Goal: Task Accomplishment & Management: Use online tool/utility

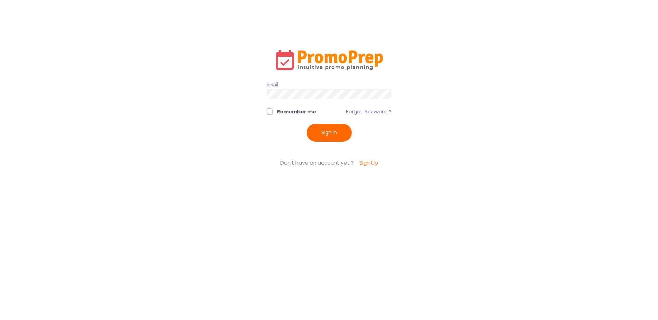
click at [273, 82] on input "text" at bounding box center [328, 84] width 125 height 9
type input "cbrugman@vitalant.org"
click at [327, 130] on button "Sign In" at bounding box center [329, 133] width 45 height 18
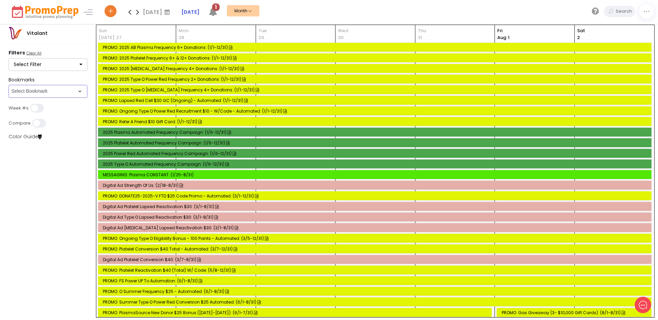
click at [81, 91] on select "Select Bookmark App Msg Ctr/Push BVR Calling/VMTs (PLT & Red Cell) Direct Mail …" at bounding box center [48, 91] width 79 height 13
click at [9, 98] on select "Select Bookmark App Msg Ctr/Push BVR Calling/VMTs (PLT & Red Cell) Direct Mail …" at bounding box center [48, 91] width 79 height 13
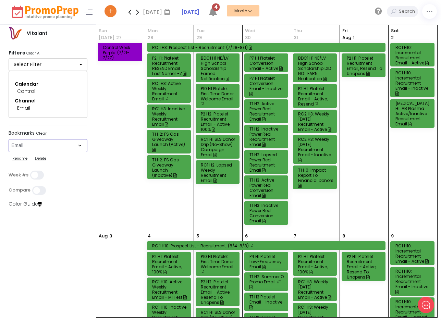
click at [81, 144] on select "Select Bookmark App Msg Ctr/Push BVR Calling/VMTs (PLT & Red Cell) Direct Mail …" at bounding box center [48, 145] width 79 height 13
click at [9, 146] on select "Select Bookmark App Msg Ctr/Push BVR Calling/VMTs (PLT & Red Cell) Direct Mail …" at bounding box center [48, 145] width 79 height 13
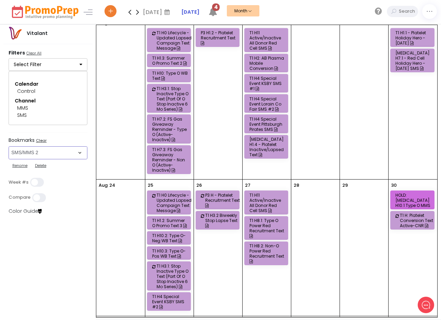
scroll to position [462, 0]
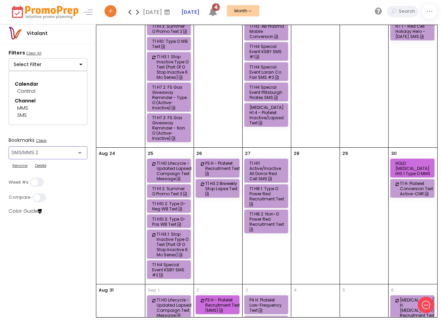
click at [270, 89] on div "T1 H4 Special Event Pittsburgh Pirates SMS" at bounding box center [267, 92] width 36 height 15
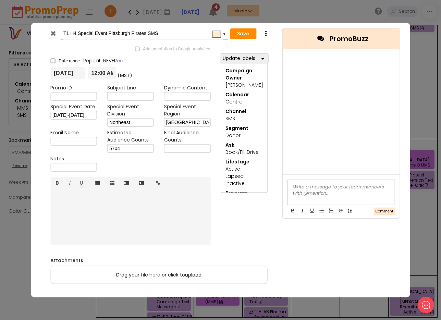
scroll to position [0, 0]
click at [53, 32] on icon at bounding box center [53, 33] width 5 height 7
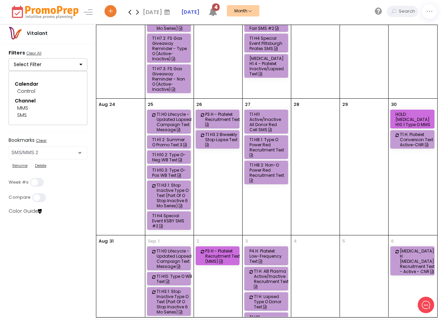
scroll to position [520, 0]
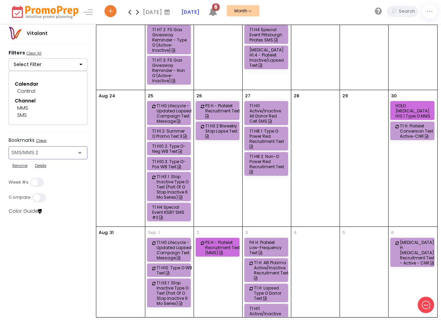
click at [79, 153] on select "Select Bookmark App Msg Ctr/Push BVR Calling/VMTs (PLT & Red Cell) Direct Mail …" at bounding box center [48, 152] width 79 height 13
click at [9, 146] on select "Select Bookmark App Msg Ctr/Push BVR Calling/VMTs (PLT & Red Cell) Direct Mail …" at bounding box center [48, 152] width 79 height 13
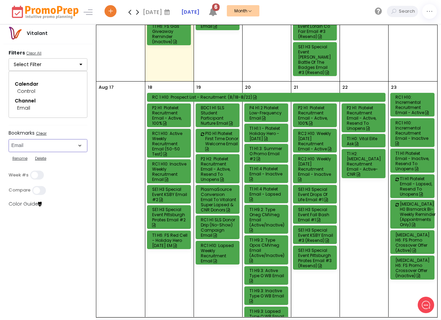
scroll to position [640, 0]
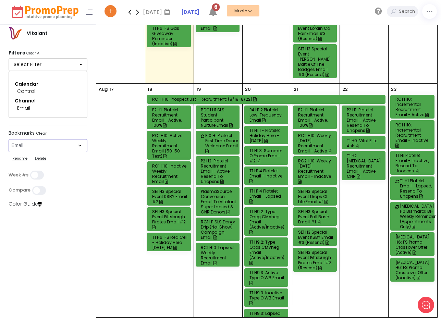
click at [79, 146] on select "Select Bookmark App Msg Ctr/Push BVR Calling/VMTs (PLT & Red Cell) Direct Mail …" at bounding box center [48, 145] width 79 height 13
select select "251"
click at [9, 146] on select "Select Bookmark App Msg Ctr/Push BVR Calling/VMTs (PLT & Red Cell) Direct Mail …" at bounding box center [48, 145] width 79 height 13
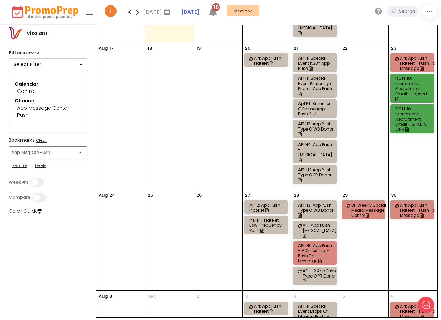
scroll to position [360, 0]
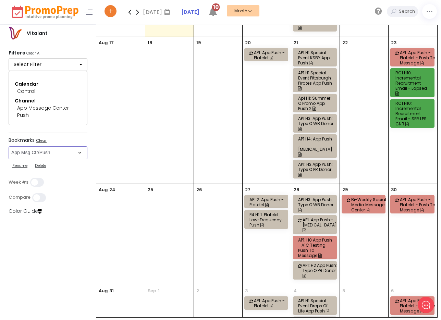
click at [274, 197] on div "AP1.2: App Push - Platelet" at bounding box center [267, 202] width 36 height 10
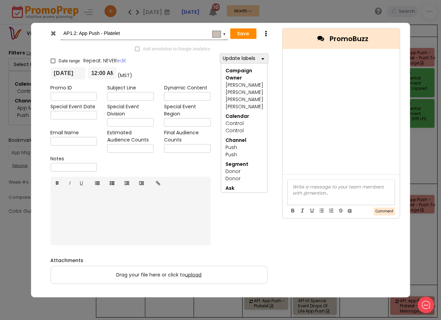
click at [71, 33] on input "AP1.2: App Push - Platelet" at bounding box center [143, 33] width 160 height 12
type input "AP H1.2: App Push - Platelet"
click at [242, 32] on button "Save" at bounding box center [243, 33] width 26 height 11
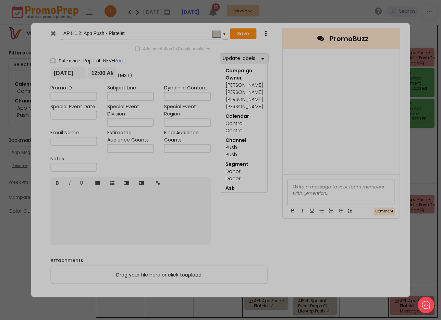
type input "2025-08-27"
type input "00:00"
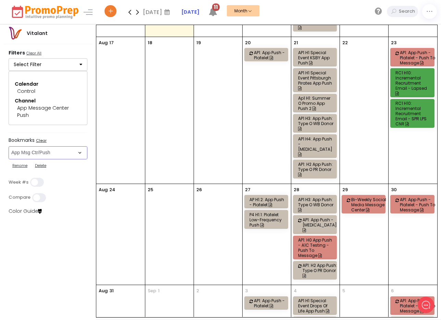
click at [78, 152] on select "Select Bookmark App Msg Ctr/Push BVR Calling/VMTs (PLT & Red Cell) Direct Mail …" at bounding box center [48, 152] width 79 height 13
click at [9, 146] on select "Select Bookmark App Msg Ctr/Push BVR Calling/VMTs (PLT & Red Cell) Direct Mail …" at bounding box center [48, 152] width 79 height 13
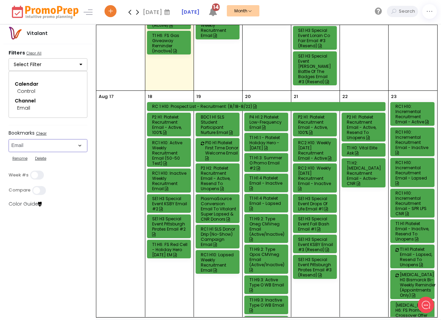
scroll to position [617, 0]
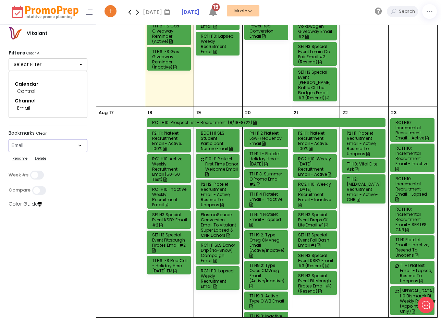
click at [79, 145] on select "Select Bookmark App Msg Ctr/Push BVR Calling/VMTs (PLT & Red Cell) Direct Mail …" at bounding box center [48, 145] width 79 height 13
click at [9, 139] on select "Select Bookmark App Msg Ctr/Push BVR Calling/VMTs (PLT & Red Cell) Direct Mail …" at bounding box center [48, 145] width 79 height 13
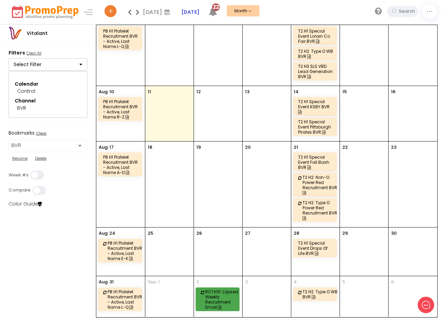
scroll to position [61, 0]
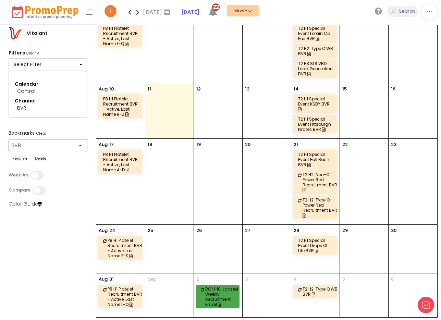
click at [80, 146] on select "Select Bookmark App Msg Ctr/Push BVR Calling/VMTs (PLT & Red Cell) Direct Mail …" at bounding box center [48, 145] width 79 height 13
click at [80, 147] on select "Select Bookmark App Msg Ctr/Push BVR Calling/VMTs (PLT & Red Cell) Direct Mail …" at bounding box center [48, 145] width 79 height 13
click at [9, 152] on select "Select Bookmark App Msg Ctr/Push BVR Calling/VMTs (PLT & Red Cell) Direct Mail …" at bounding box center [48, 145] width 79 height 13
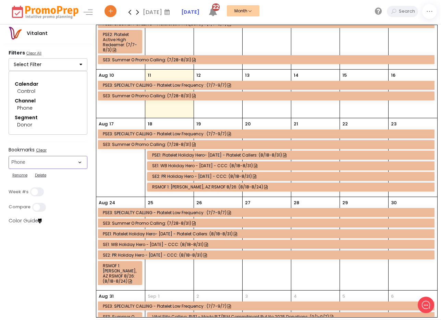
scroll to position [120, 0]
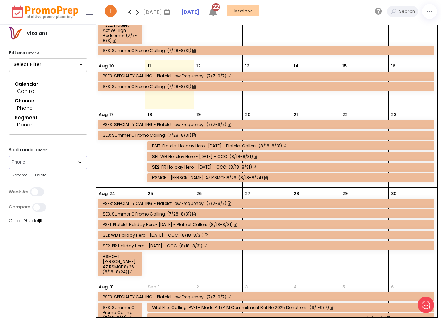
click at [80, 162] on select "Select Bookmark App Msg Ctr/Push BVR Calling/VMTs (PLT & Red Cell) Direct Mail …" at bounding box center [48, 162] width 79 height 13
click at [9, 156] on select "Select Bookmark App Msg Ctr/Push BVR Calling/VMTs (PLT & Red Cell) Direct Mail …" at bounding box center [48, 162] width 79 height 13
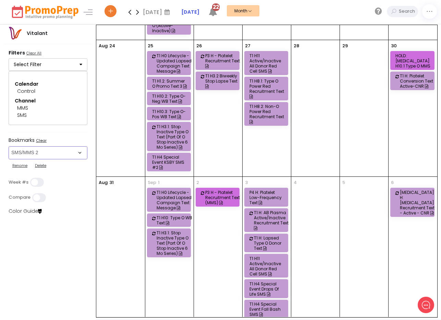
scroll to position [571, 0]
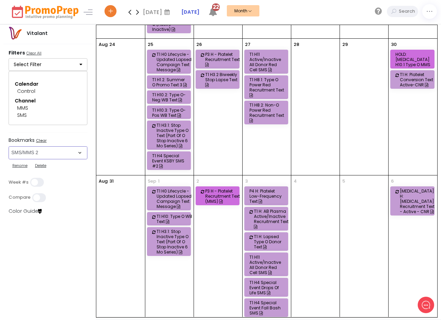
click at [80, 153] on select "Select Bookmark App Msg Ctr/Push BVR Calling/VMTs (PLT & Red Cell) Direct Mail …" at bounding box center [48, 152] width 79 height 13
click at [83, 137] on div "Select Filter Campaign Owner Select All Clear All 3 Adam T. Ann Audrey B. Barle…" at bounding box center [48, 115] width 79 height 115
click at [79, 153] on select "Select Bookmark App Msg Ctr/Push BVR Calling/VMTs (PLT & Red Cell) Direct Mail …" at bounding box center [48, 152] width 79 height 13
click at [9, 146] on select "Select Bookmark App Msg Ctr/Push BVR Calling/VMTs (PLT & Red Cell) Direct Mail …" at bounding box center [48, 152] width 79 height 13
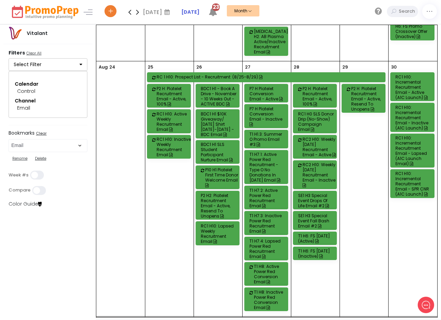
scroll to position [950, 0]
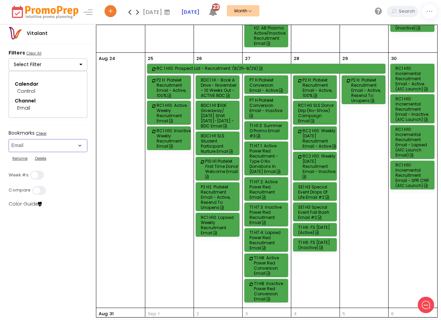
click at [79, 146] on select "Select Bookmark App Msg Ctr/Push BVR Calling/VMTs (PLT & Red Cell) Direct Mail …" at bounding box center [48, 145] width 79 height 13
click at [9, 146] on select "Select Bookmark App Msg Ctr/Push BVR Calling/VMTs (PLT & Red Cell) Direct Mail …" at bounding box center [48, 145] width 79 height 13
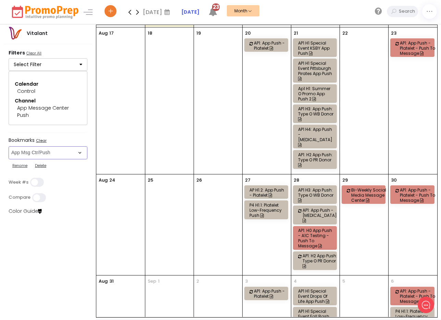
scroll to position [408, 0]
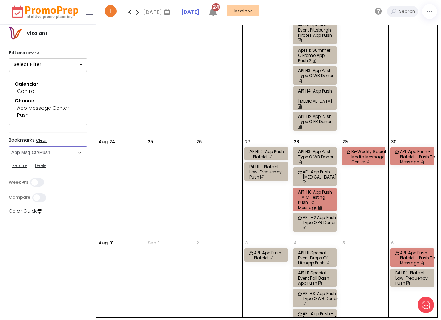
click at [80, 154] on select "Select Bookmark App Msg Ctr/Push BVR Calling/VMTs (PLT & Red Cell) Direct Mail …" at bounding box center [48, 152] width 79 height 13
click at [9, 146] on select "Select Bookmark App Msg Ctr/Push BVR Calling/VMTs (PLT & Red Cell) Direct Mail …" at bounding box center [48, 152] width 79 height 13
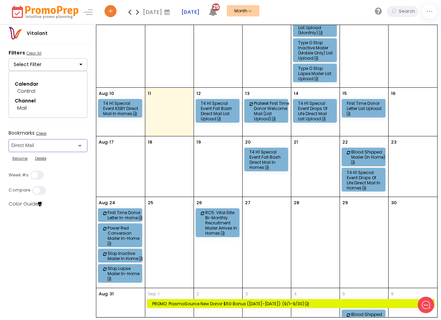
scroll to position [278, 0]
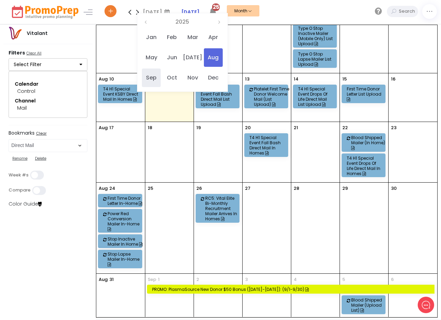
click at [155, 78] on span "Sep" at bounding box center [151, 78] width 19 height 18
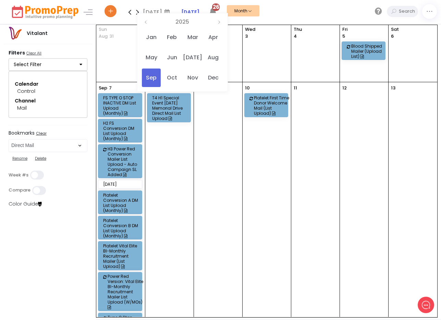
scroll to position [0, 0]
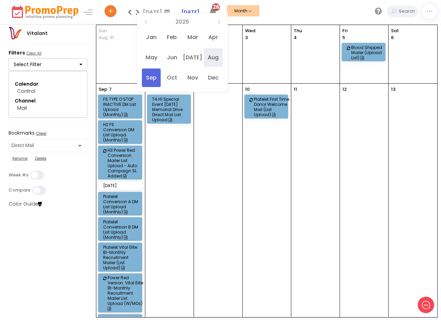
click at [214, 58] on span "Aug" at bounding box center [213, 57] width 19 height 18
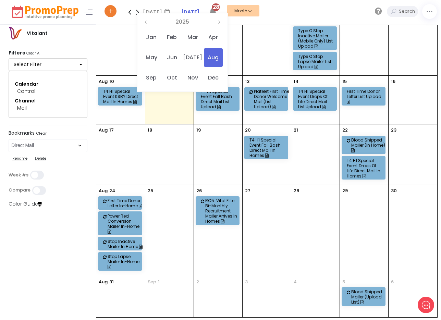
scroll to position [278, 0]
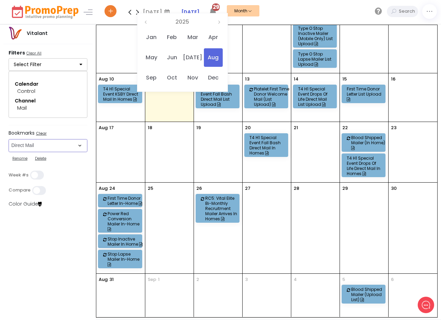
click at [79, 146] on select "Select Bookmark App Msg Ctr/Push BVR Calling/VMTs (PLT & Red Cell) Direct Mail …" at bounding box center [48, 145] width 79 height 13
select select "162"
click at [9, 139] on select "Select Bookmark App Msg Ctr/Push BVR Calling/VMTs (PLT & Red Cell) Direct Mail …" at bounding box center [48, 145] width 79 height 13
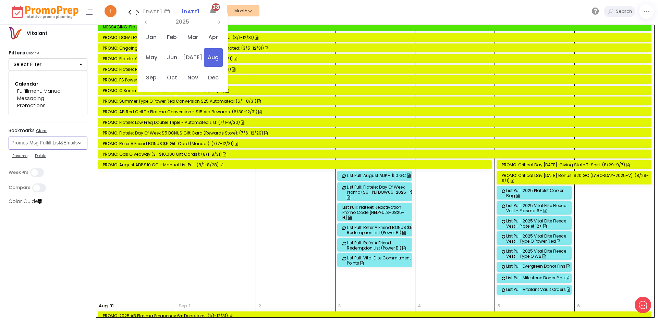
scroll to position [1713, 0]
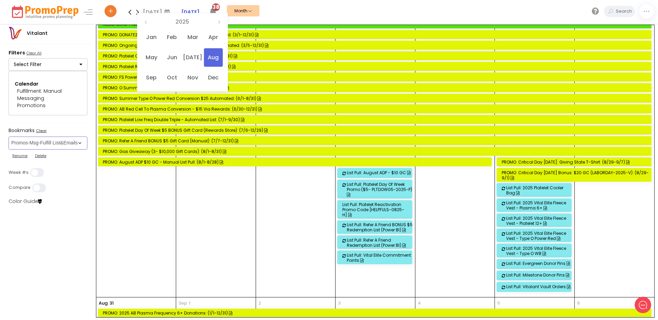
click at [267, 209] on div "26" at bounding box center [295, 111] width 79 height 374
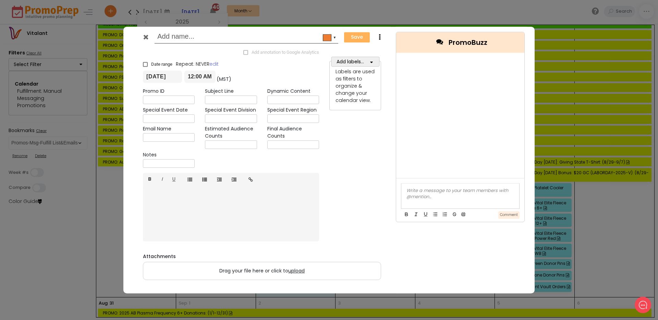
click at [146, 38] on icon at bounding box center [145, 37] width 5 height 7
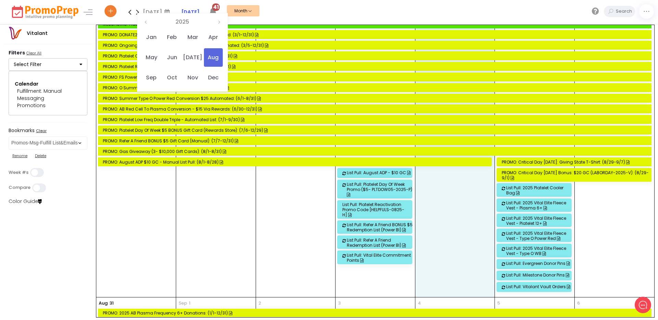
click at [459, 258] on div "28" at bounding box center [454, 111] width 79 height 374
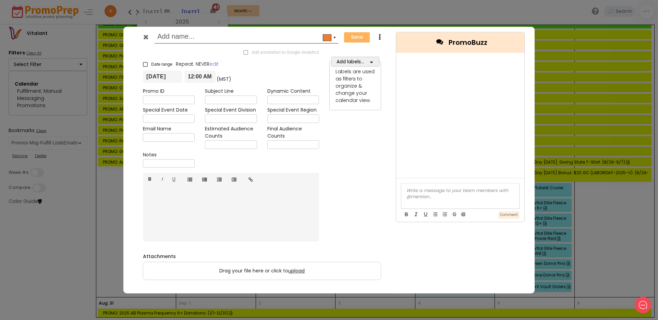
click at [146, 36] on icon at bounding box center [145, 37] width 5 height 7
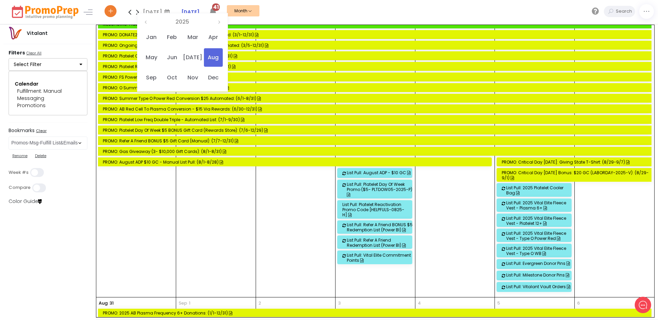
click at [639, 302] on icon at bounding box center [642, 305] width 8 height 8
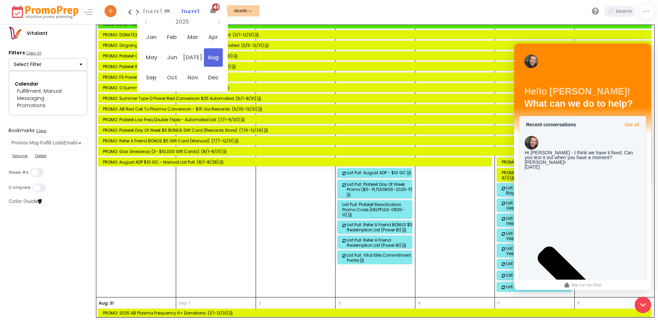
click at [592, 150] on div "Hi [PERSON_NAME] - I think we have it fixed. Can you test it out when you have …" at bounding box center [582, 155] width 116 height 10
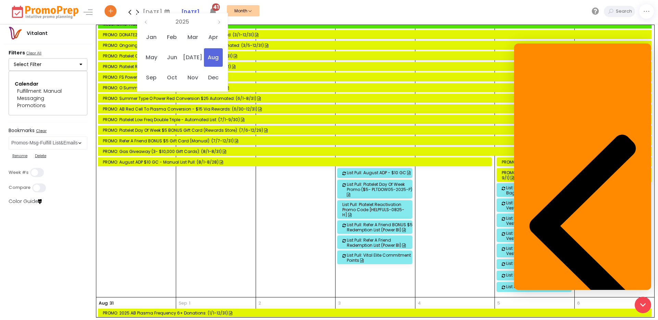
scroll to position [1094, 0]
type textarea "Oh shoot, sorry [PERSON_NAME] - I somehow missed this chat message from you. I'…"
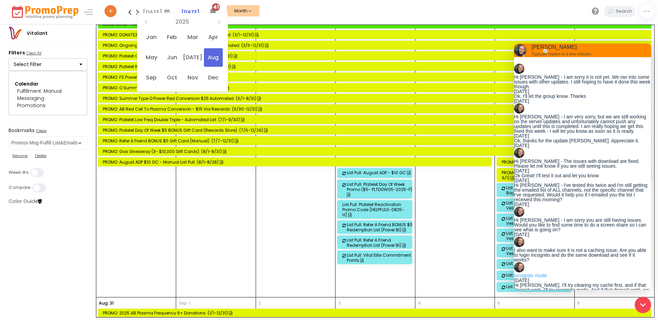
scroll to position [1168, 0]
click at [79, 142] on select "Select Bookmark App Msg Ctr/Push BVR Calling/VMTs (PLT & Red Cell) Direct Mail …" at bounding box center [48, 143] width 79 height 13
click at [80, 142] on select "Select Bookmark App Msg Ctr/Push BVR Calling/VMTs (PLT & Red Cell) Direct Mail …" at bounding box center [48, 143] width 79 height 13
select select "265"
click at [9, 146] on select "Select Bookmark App Msg Ctr/Push BVR Calling/VMTs (PLT & Red Cell) Direct Mail …" at bounding box center [48, 143] width 79 height 13
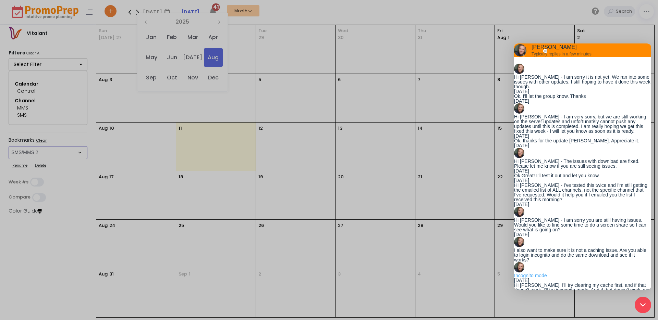
scroll to position [0, 0]
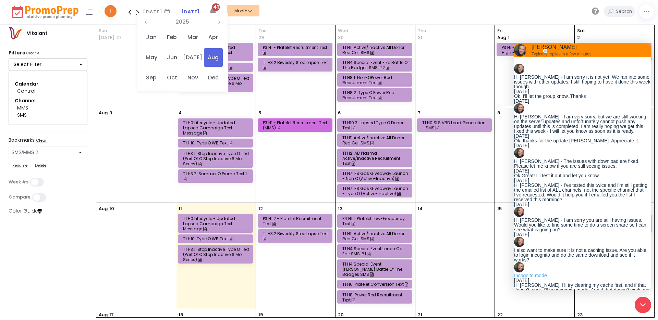
click at [642, 302] on icon at bounding box center [642, 304] width 5 height 5
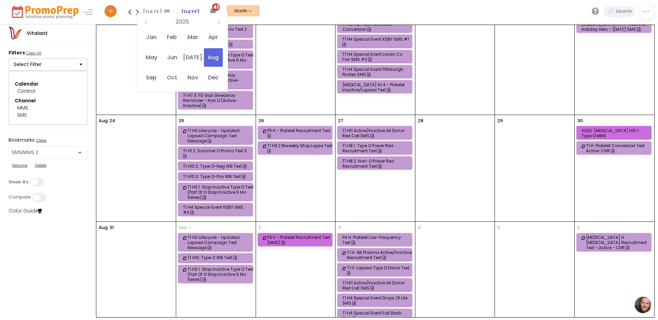
scroll to position [316, 0]
click at [519, 9] on div "Aug 2025 August 2025 Su Mo Tu We Th Fr Sa 27 28 29 30 31 1 2 3 4 5 6 7 8 9 10 1…" at bounding box center [380, 12] width 555 height 24
click at [646, 16] on link at bounding box center [646, 11] width 15 height 15
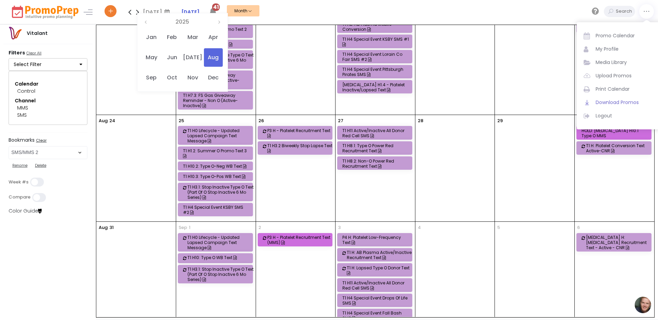
click at [619, 102] on span "Download Promos" at bounding box center [624, 102] width 58 height 7
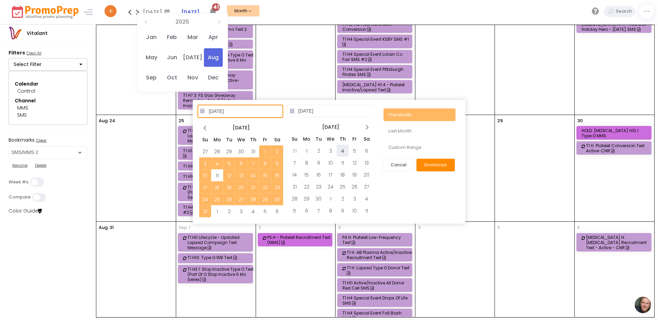
type input "[DATE]"
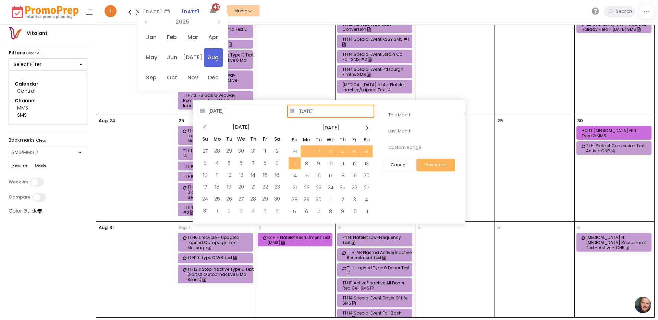
type input "[DATE]"
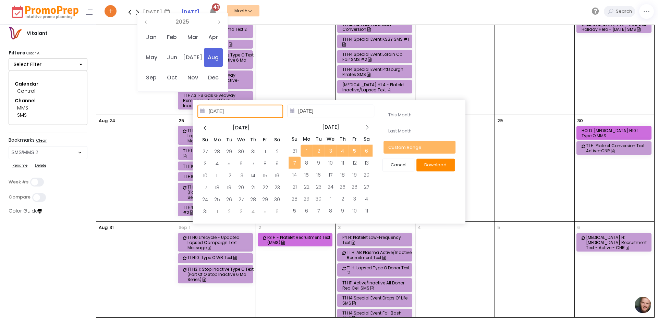
click at [434, 165] on button "Download" at bounding box center [435, 165] width 38 height 13
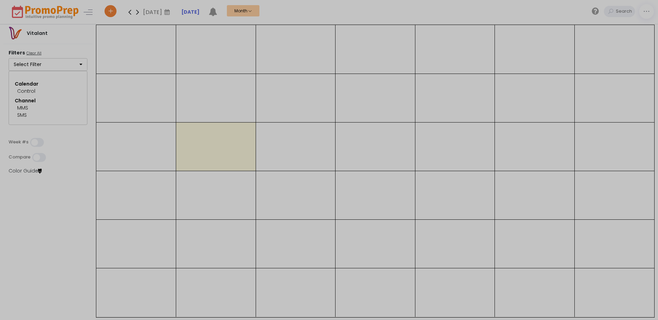
select select "265"
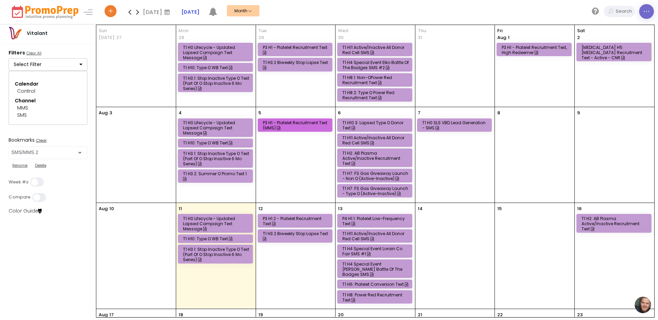
click at [643, 12] on icon at bounding box center [646, 12] width 7 height 0
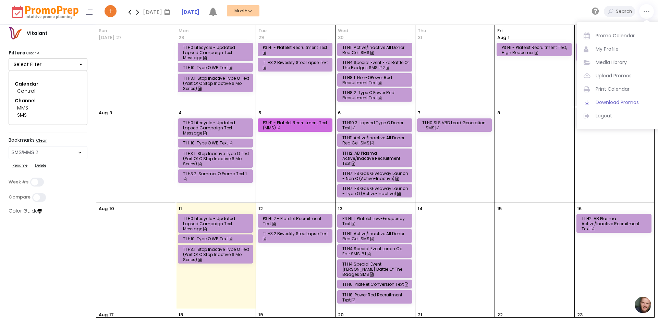
click at [621, 100] on span "Download Promos" at bounding box center [624, 102] width 58 height 7
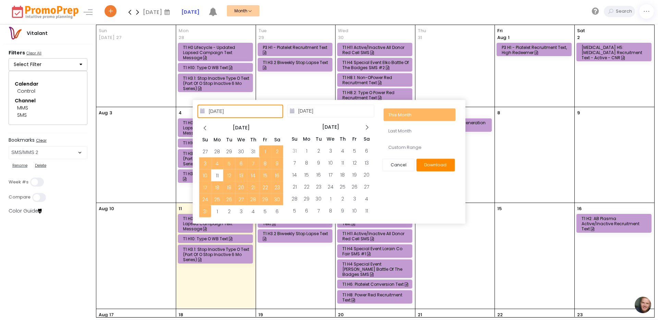
type input "[DATE]"
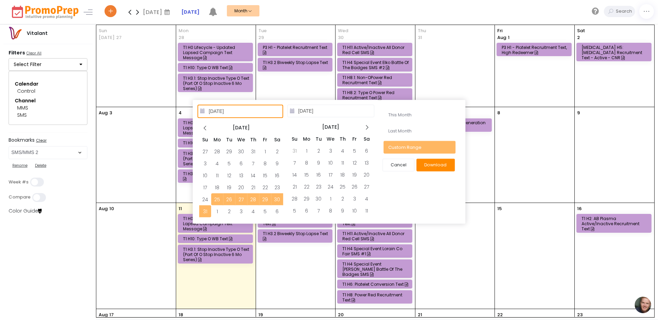
click at [436, 164] on button "Download" at bounding box center [435, 165] width 38 height 13
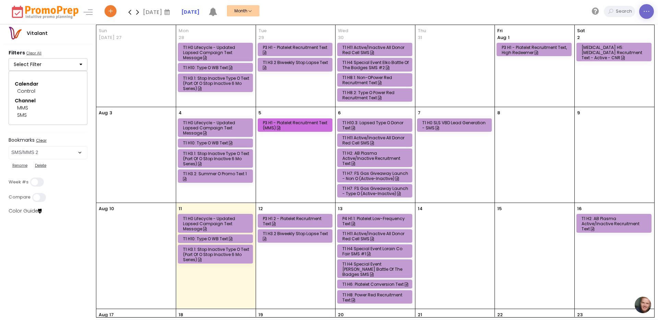
click at [646, 12] on icon at bounding box center [646, 12] width 7 height 0
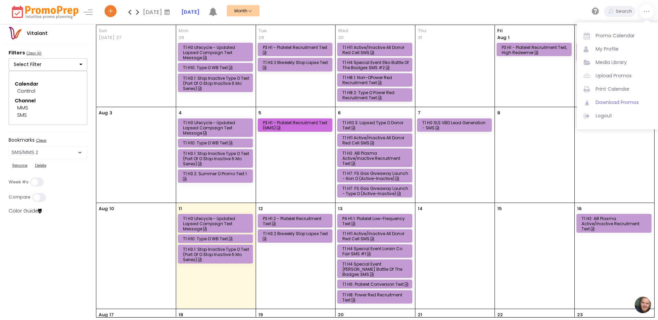
click at [616, 101] on span "Download Promos" at bounding box center [624, 102] width 58 height 7
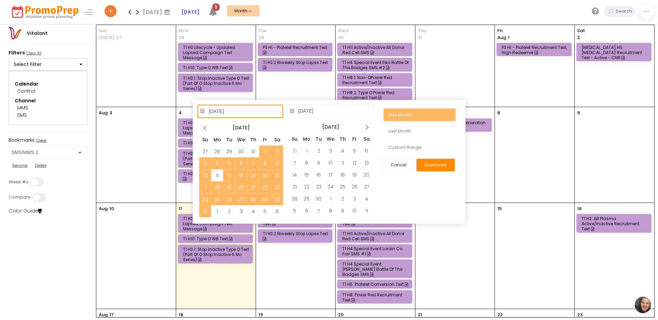
type input "[DATE]"
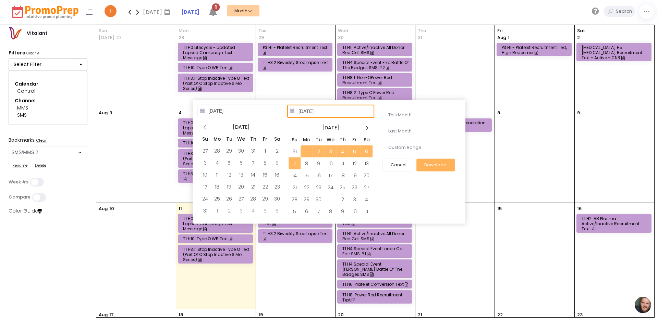
type input "[DATE]"
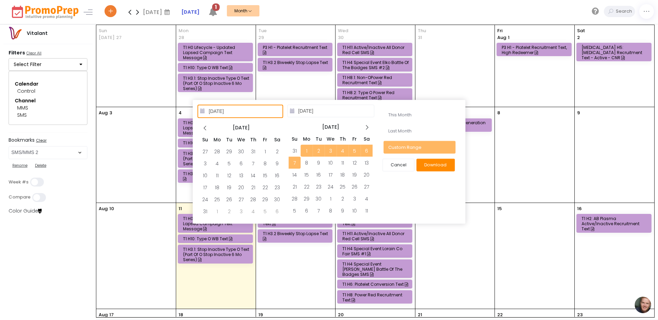
click at [438, 164] on button "Download" at bounding box center [435, 165] width 38 height 13
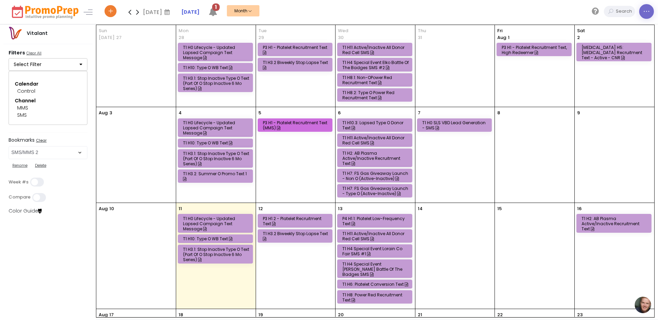
click at [646, 12] on icon at bounding box center [646, 12] width 7 height 0
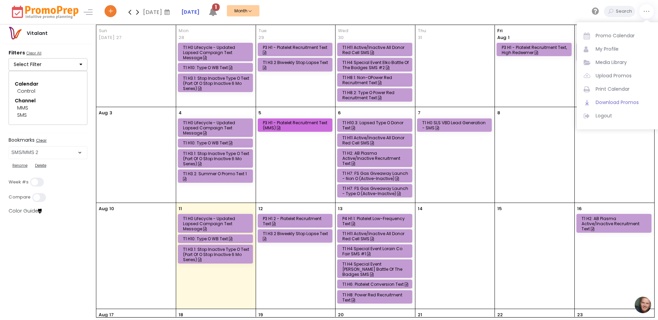
click at [620, 101] on span "Download Promos" at bounding box center [624, 102] width 58 height 7
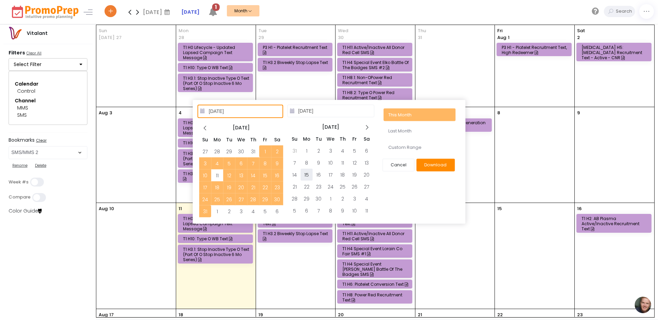
type input "[DATE]"
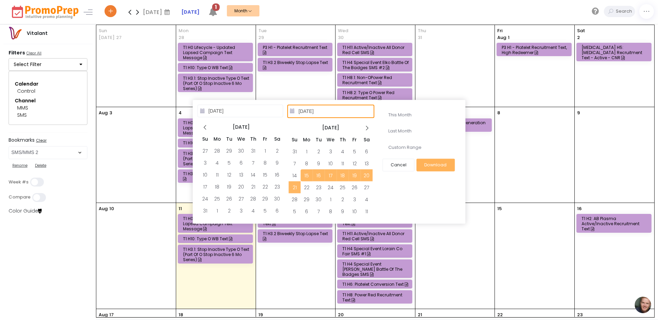
type input "[DATE]"
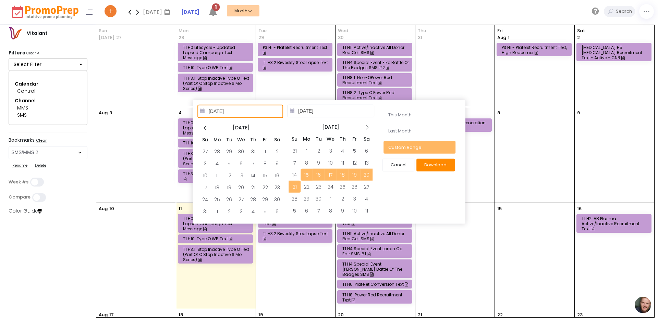
click at [439, 165] on button "Download" at bounding box center [435, 165] width 38 height 13
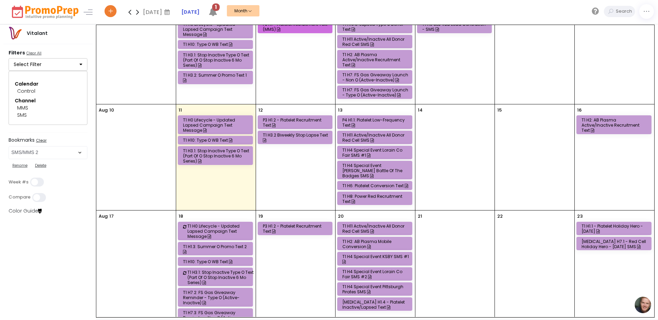
scroll to position [103, 0]
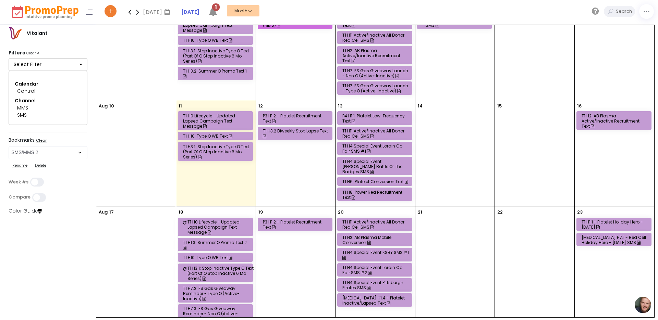
click at [644, 303] on img at bounding box center [642, 305] width 21 height 21
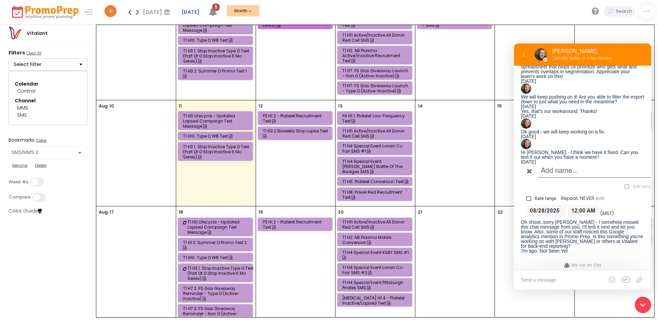
scroll to position [1098, 0]
click at [612, 171] on img at bounding box center [629, 191] width 217 height 55
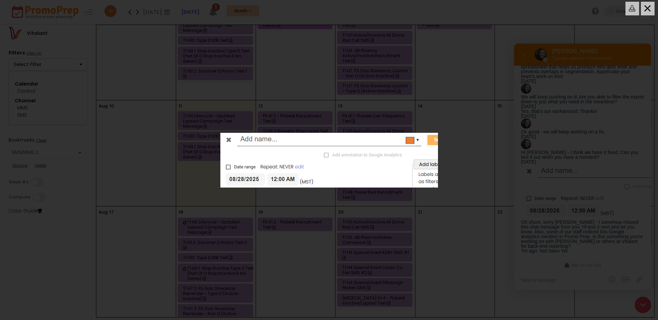
click at [228, 139] on div at bounding box center [329, 160] width 658 height 320
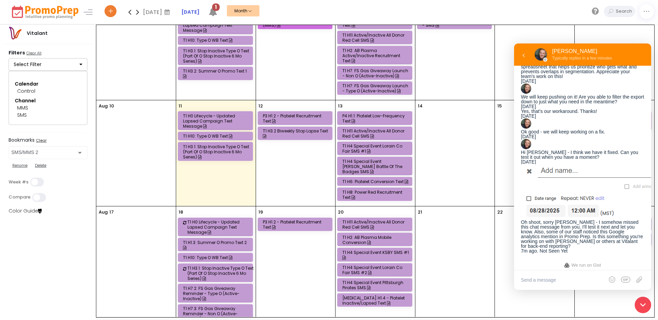
click at [441, 161] on div "14" at bounding box center [454, 153] width 79 height 106
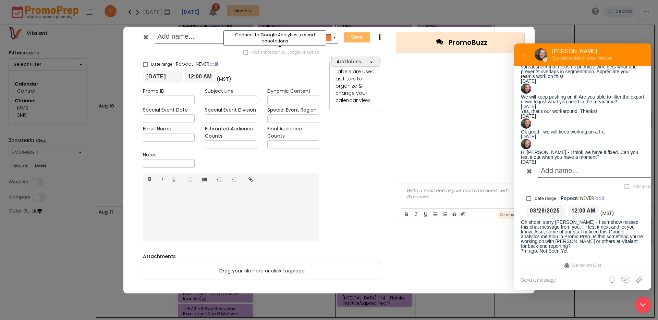
click at [243, 52] on span "Add annotation to Google Analytics" at bounding box center [281, 52] width 76 height 8
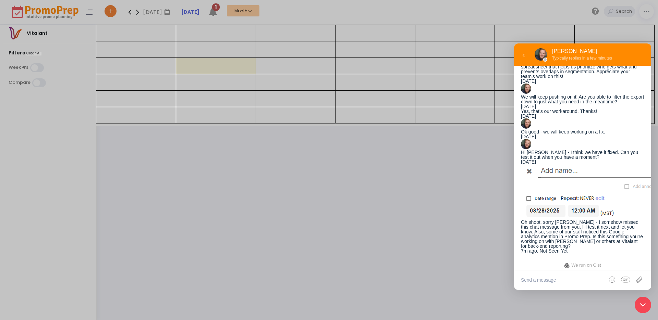
click at [243, 52] on div at bounding box center [329, 160] width 658 height 320
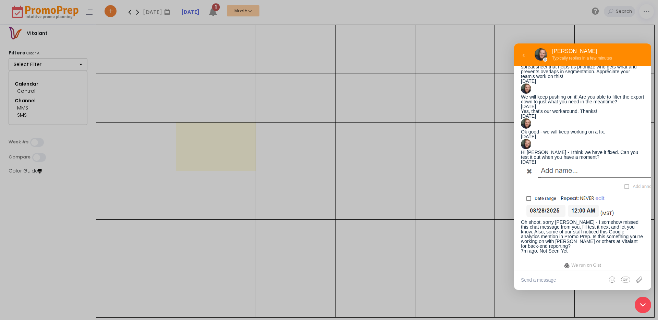
select select "265"
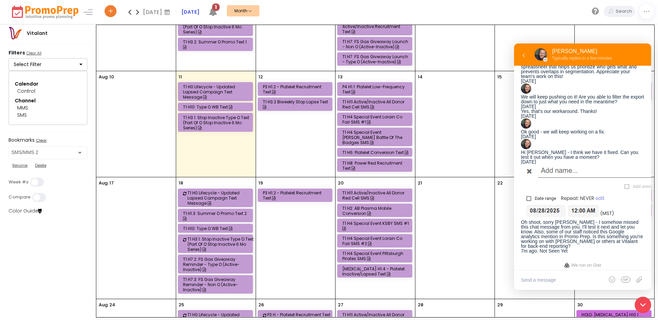
scroll to position [248, 0]
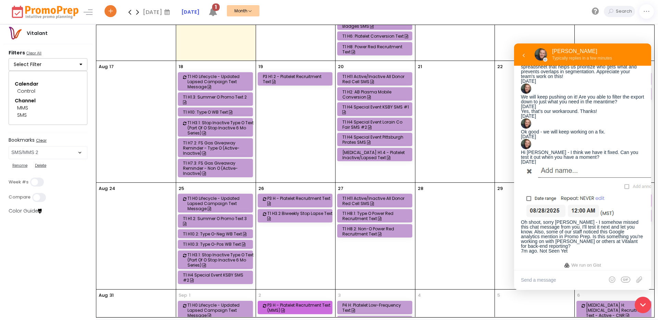
click at [443, 234] on div "28" at bounding box center [454, 236] width 79 height 107
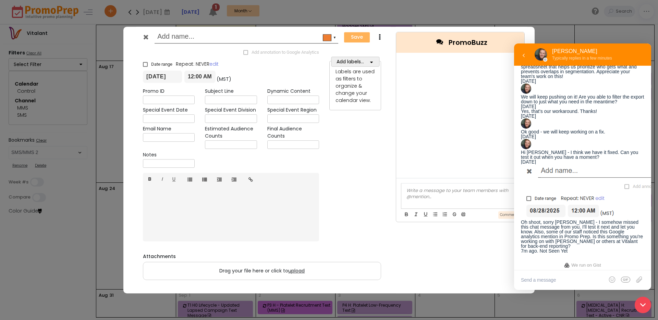
click at [146, 36] on icon at bounding box center [145, 37] width 5 height 7
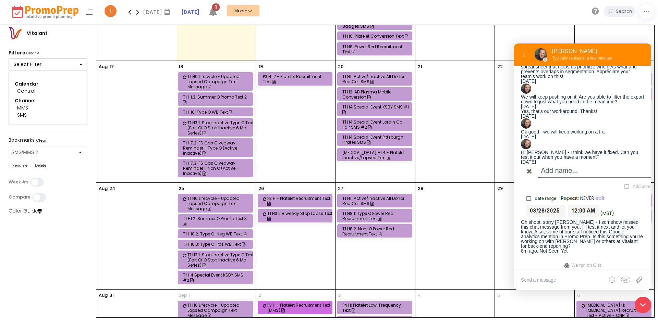
click at [642, 303] on icon at bounding box center [642, 304] width 5 height 5
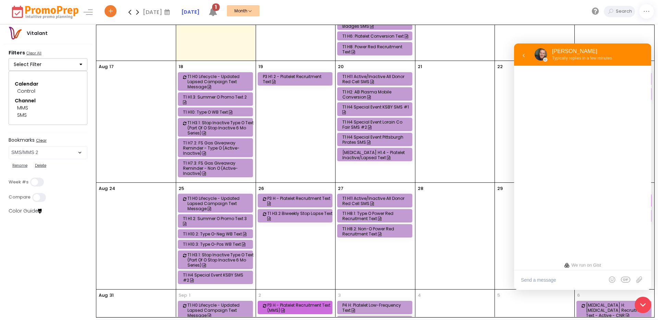
scroll to position [0, 0]
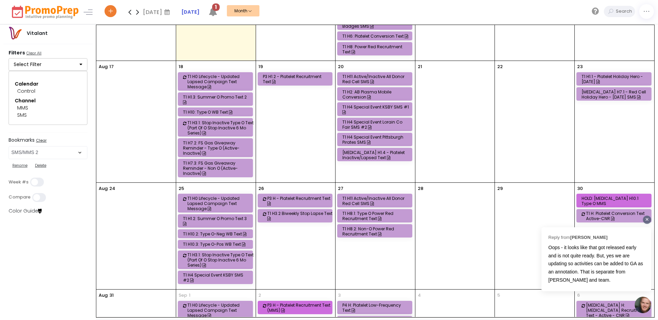
click at [607, 259] on div "Oops - it looks like that got released early and is not quite ready. But, yes w…" at bounding box center [596, 264] width 96 height 41
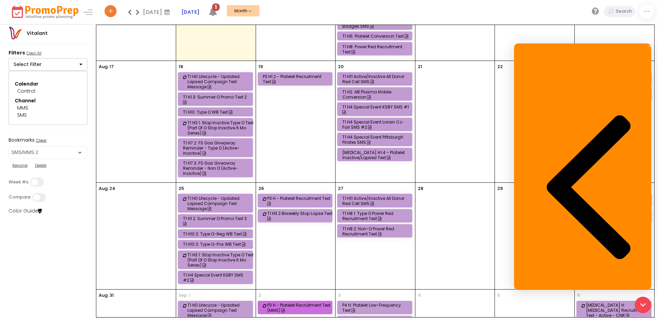
scroll to position [1120, 0]
type textarea "Ok, so to be clear, this didn't come as a request from [PERSON_NAME]? (She's ou…"
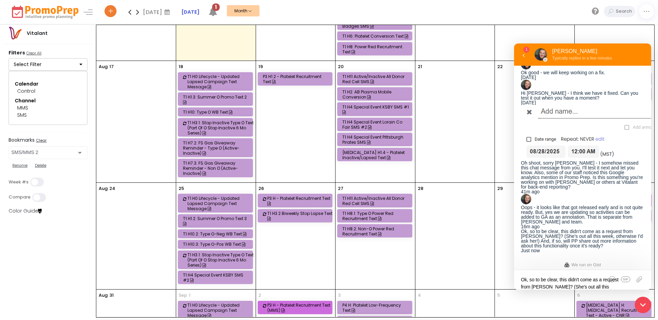
scroll to position [1143, 0]
click at [642, 302] on div at bounding box center [642, 305] width 23 height 23
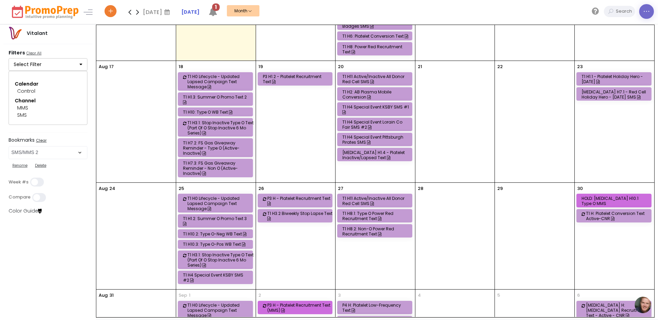
click at [646, 12] on icon at bounding box center [646, 12] width 7 height 0
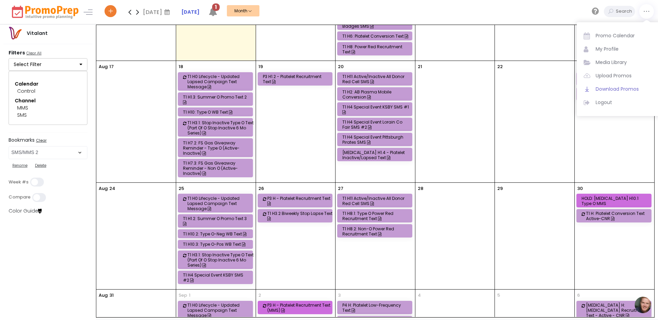
click at [612, 86] on span "Download Promos" at bounding box center [624, 89] width 58 height 7
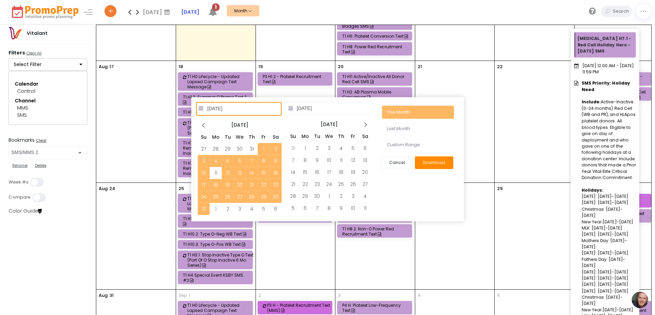
type input "[DATE]"
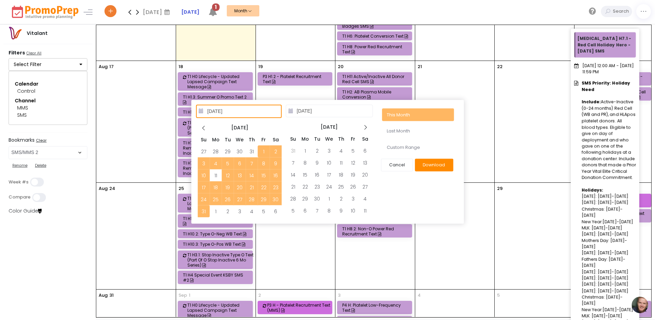
type input "[DATE]"
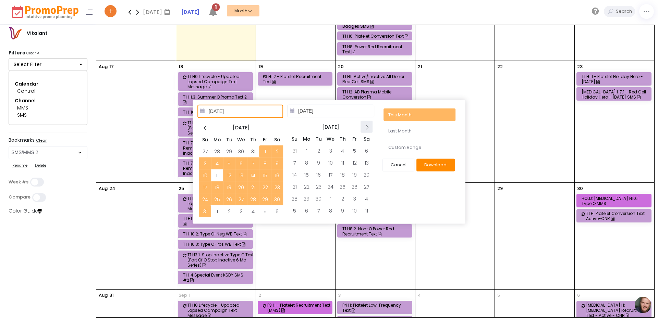
click at [368, 127] on icon at bounding box center [366, 127] width 6 height 6
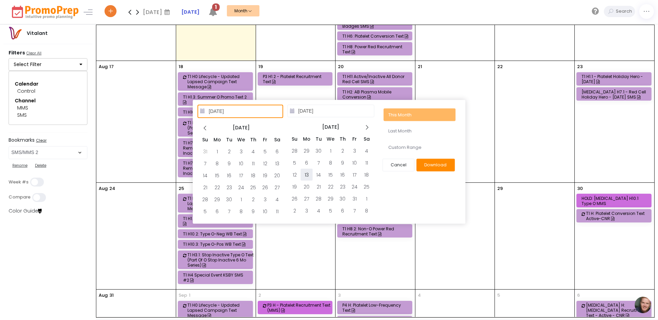
type input "[DATE]"
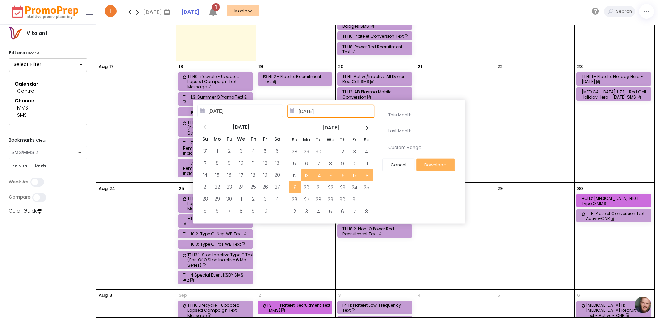
type input "[DATE]"
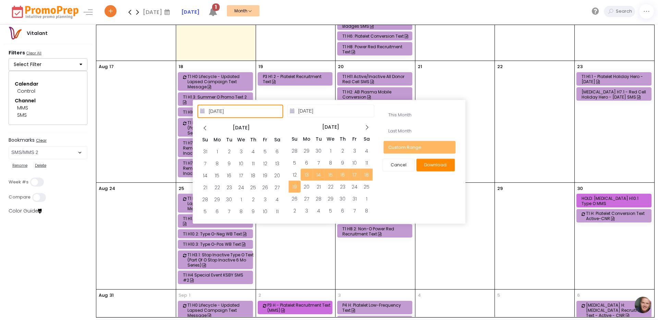
click at [440, 164] on button "Download" at bounding box center [435, 165] width 38 height 13
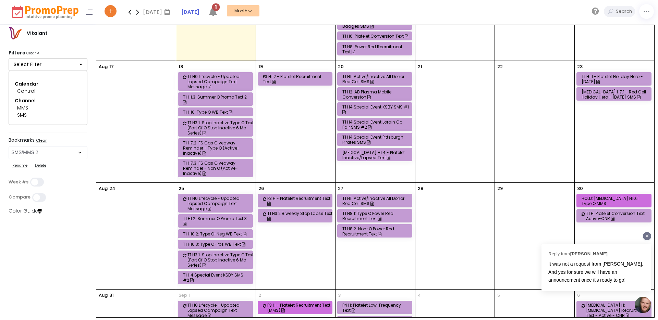
click at [615, 273] on div "It was not a request from [PERSON_NAME]. And yes for sure we will have an annou…" at bounding box center [596, 272] width 96 height 25
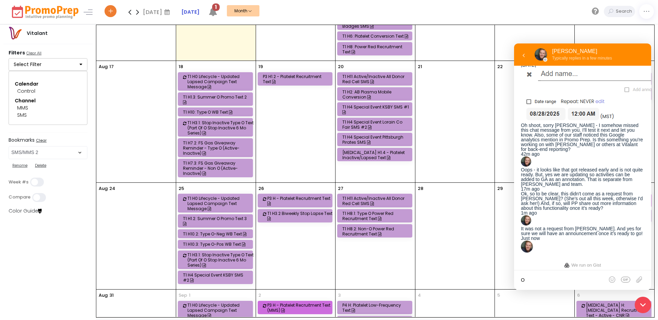
scroll to position [1127, 0]
type textarea "O"
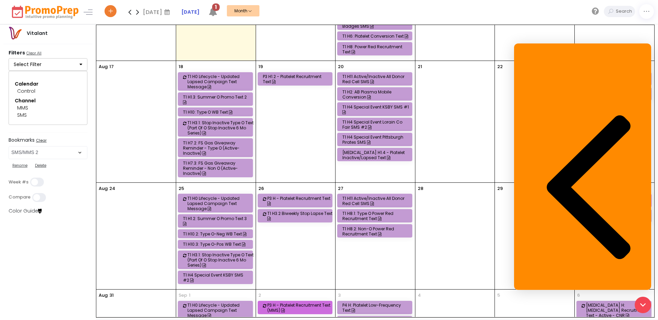
scroll to position [23, 0]
type textarea "Ok, fantastic. Thanks! Also, I tested the download for just SMS/MMS - the first…"
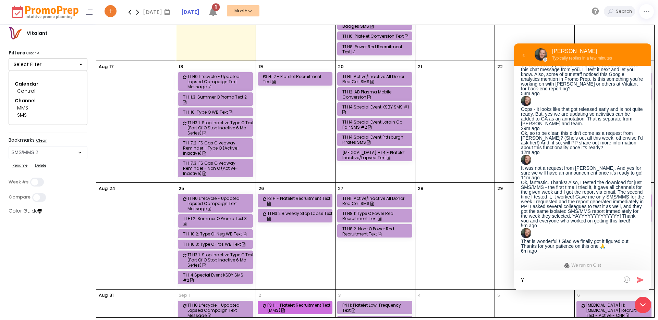
scroll to position [1264, 0]
type textarea "You bet!"
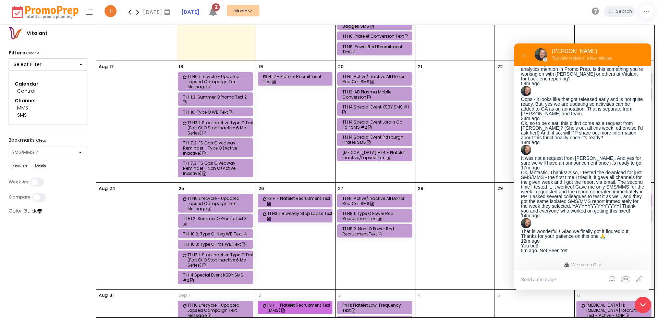
scroll to position [1143, 0]
drag, startPoint x: 556, startPoint y: 88, endPoint x: 592, endPoint y: 106, distance: 40.4
click at [592, 106] on div "Oops - it looks like that got released early and is not quite ready. But, yes w…" at bounding box center [582, 106] width 123 height 19
copy div "it looks like that got released early and is not quite ready. But, yes we are u…"
drag, startPoint x: 567, startPoint y: 198, endPoint x: 619, endPoint y: 205, distance: 53.2
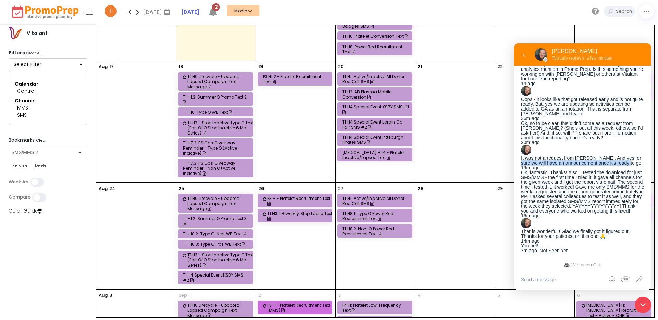
click at [619, 165] on div "It was not a request from [PERSON_NAME]. And yes for sure we will have an annou…" at bounding box center [582, 161] width 123 height 10
copy div "we will have an announcement once it's ready to go!"
click at [445, 250] on div "28" at bounding box center [454, 236] width 79 height 107
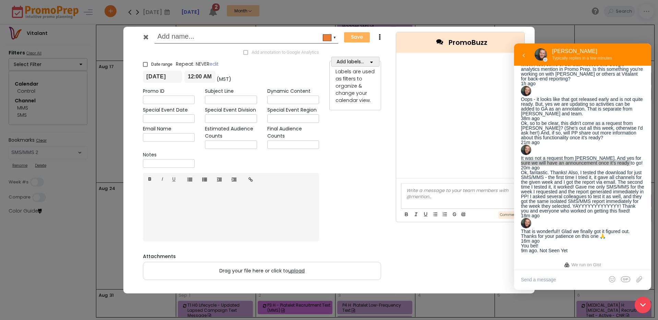
click at [146, 36] on icon at bounding box center [145, 37] width 5 height 7
